Goal: Task Accomplishment & Management: Complete application form

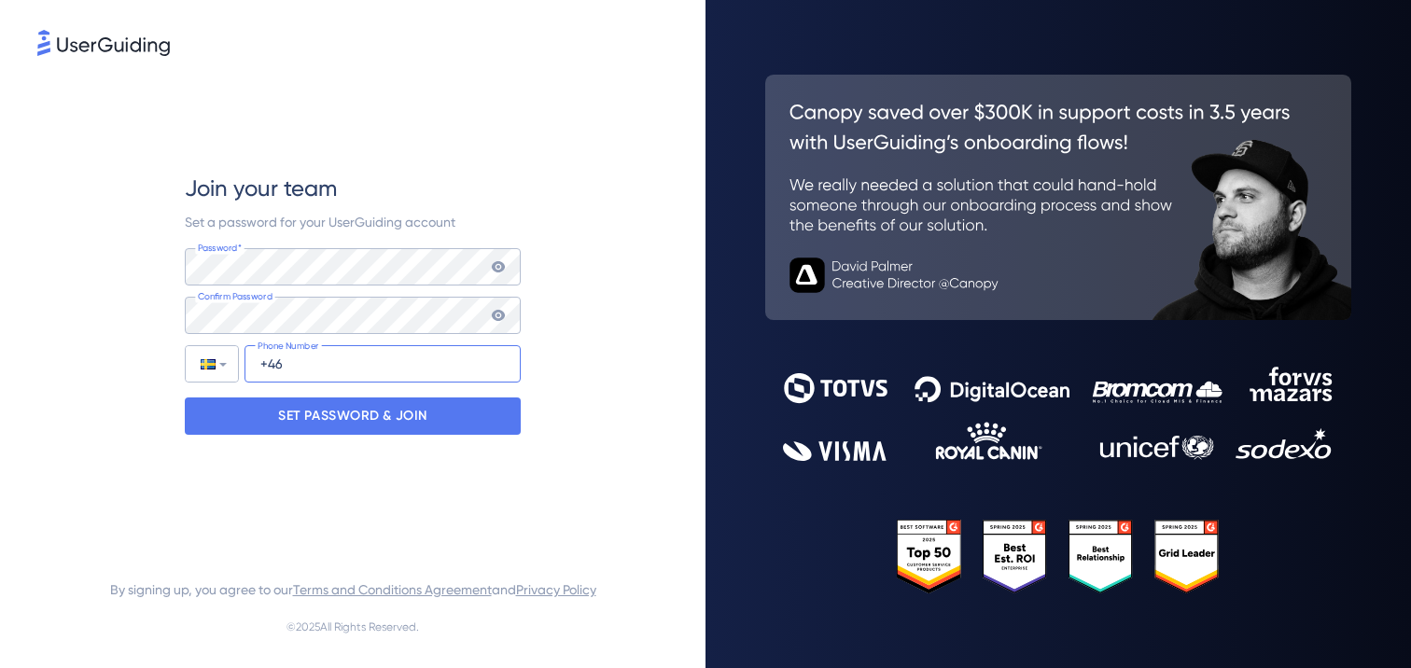
click at [306, 363] on input "+46" at bounding box center [382, 363] width 276 height 37
click at [313, 362] on input "+46" at bounding box center [382, 363] width 276 height 37
click at [294, 365] on input "+46" at bounding box center [382, 363] width 276 height 37
paste input "(724) 517-590"
click at [293, 362] on input "+46 (724) 517-590" at bounding box center [382, 363] width 276 height 37
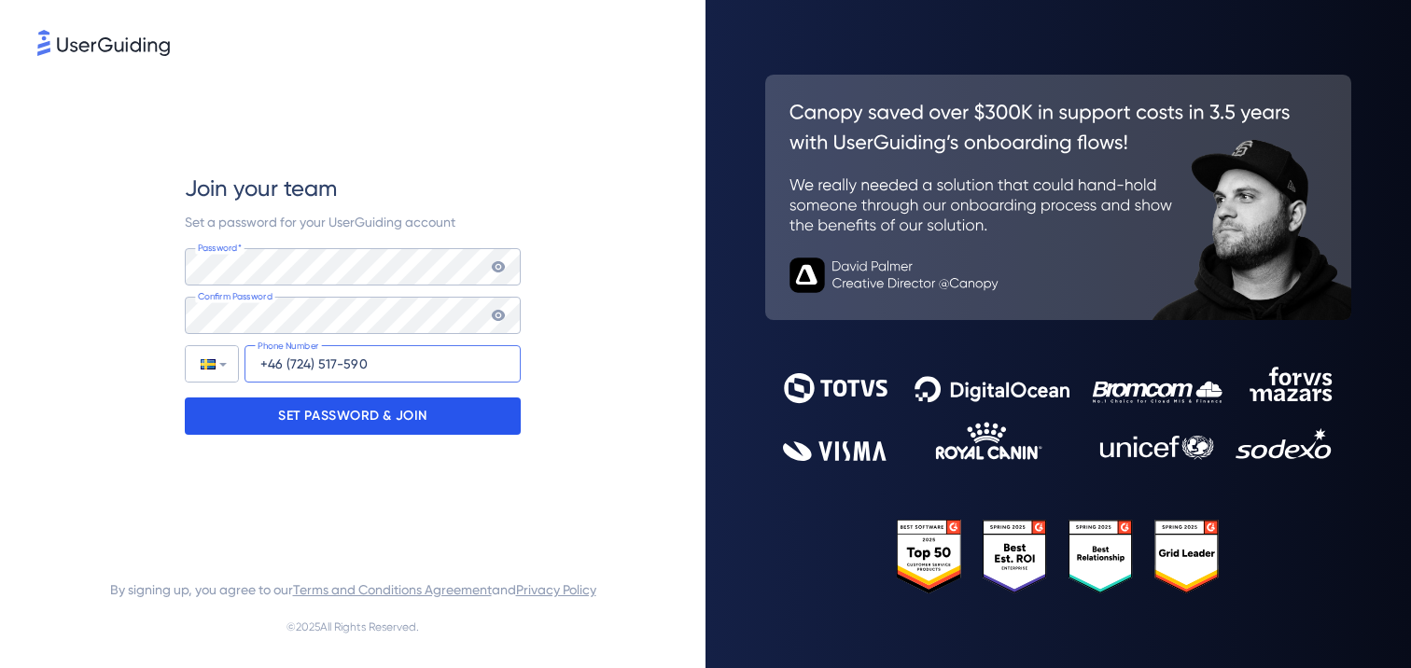
type input "+46 (724) 517-590"
click at [315, 420] on p "SET PASSWORD & JOIN" at bounding box center [352, 416] width 149 height 30
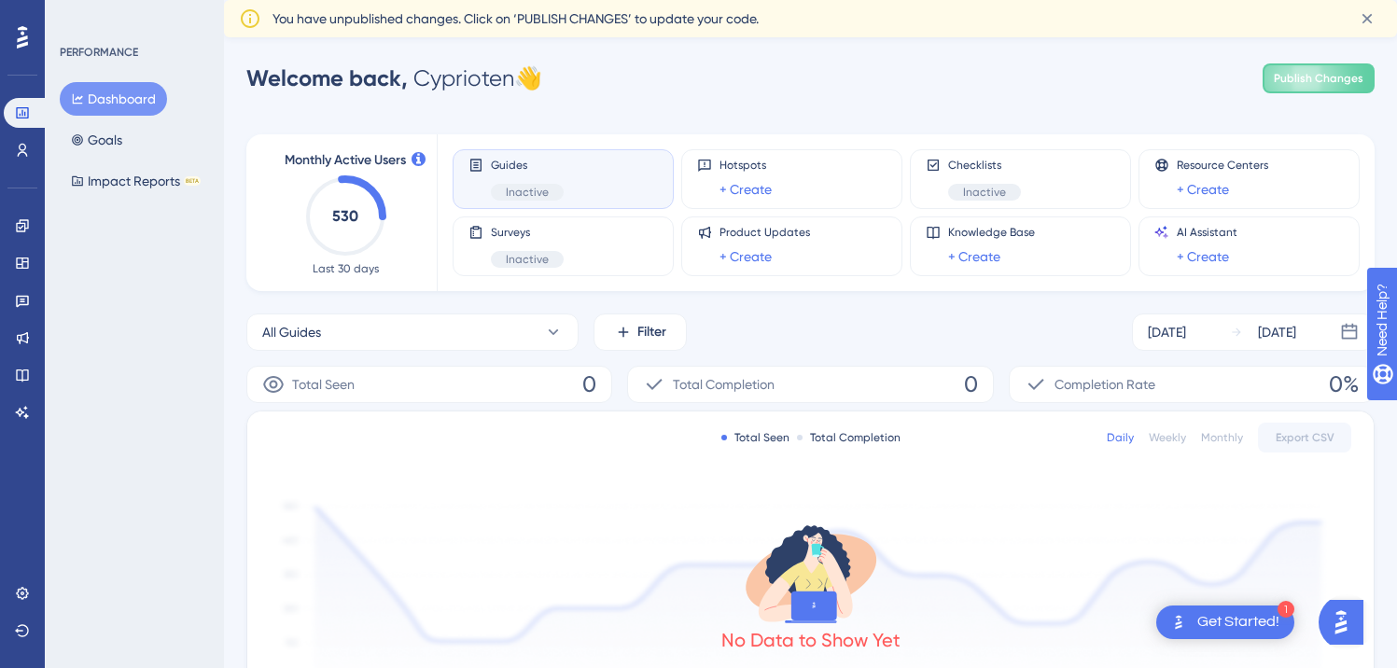
click at [439, 20] on span "You have unpublished changes. Click on ‘PUBLISH CHANGES’ to update your code." at bounding box center [515, 18] width 486 height 22
click at [27, 145] on icon at bounding box center [22, 150] width 15 height 15
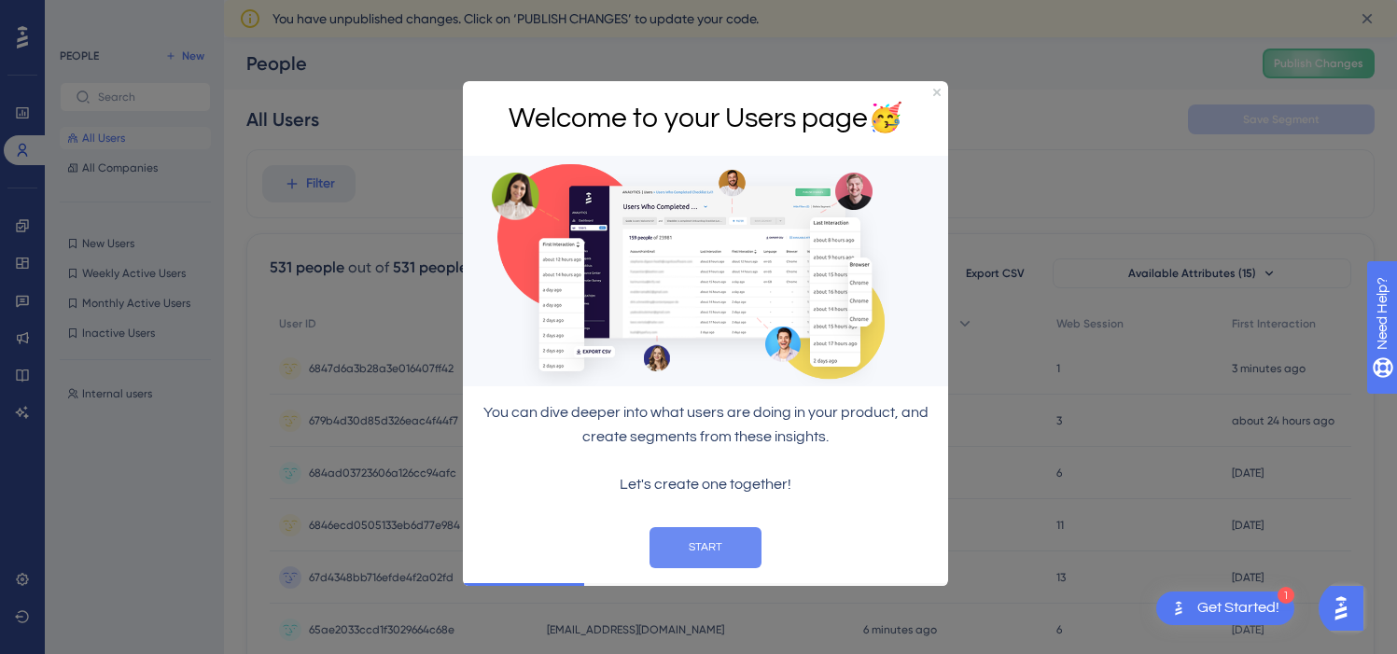
click at [699, 542] on button "START" at bounding box center [705, 547] width 112 height 41
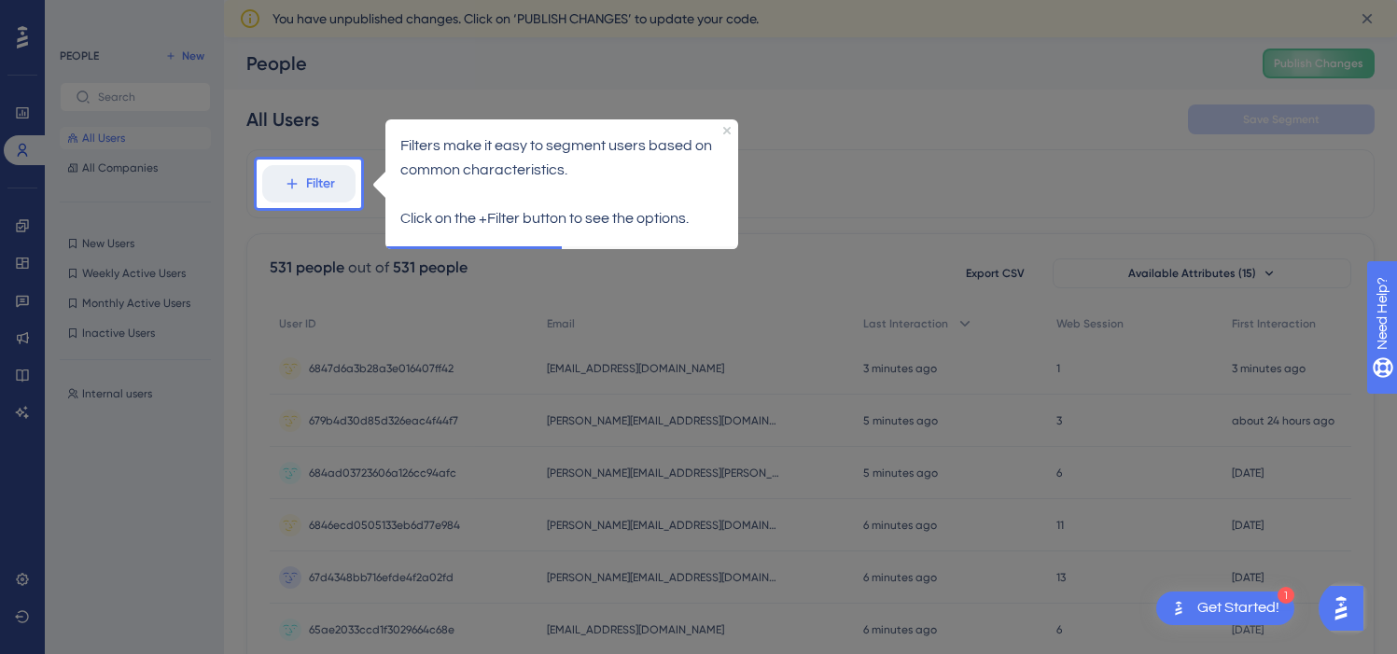
click at [522, 160] on p "Filters make it easy to segment users based on common characteristics." at bounding box center [561, 157] width 323 height 49
drag, startPoint x: 725, startPoint y: 129, endPoint x: 1092, endPoint y: 234, distance: 381.5
click at [725, 129] on icon "Close Preview" at bounding box center [726, 129] width 7 height 7
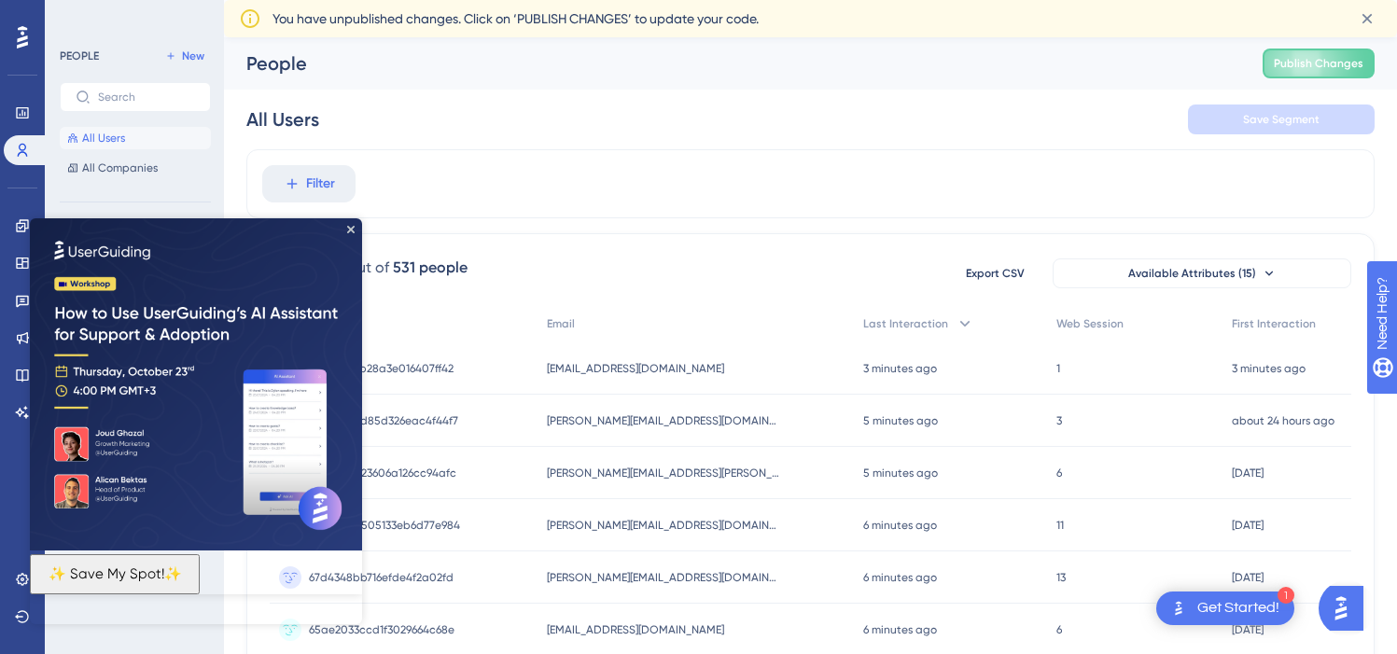
click at [355, 227] on img at bounding box center [196, 384] width 332 height 332
click at [355, 229] on img at bounding box center [196, 384] width 332 height 332
